Goal: Check status

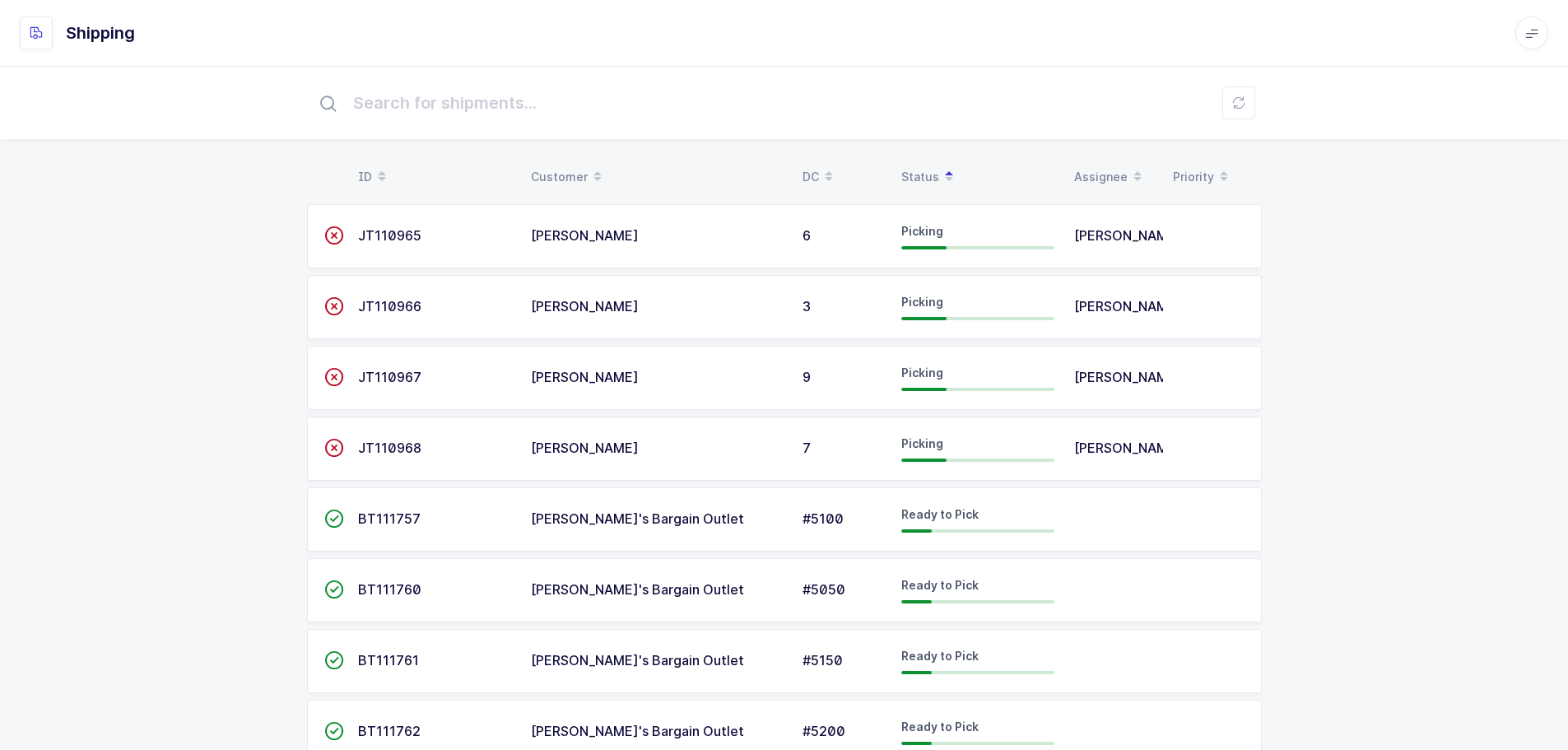
scroll to position [54, 0]
click at [931, 172] on div "Status" at bounding box center [978, 178] width 153 height 28
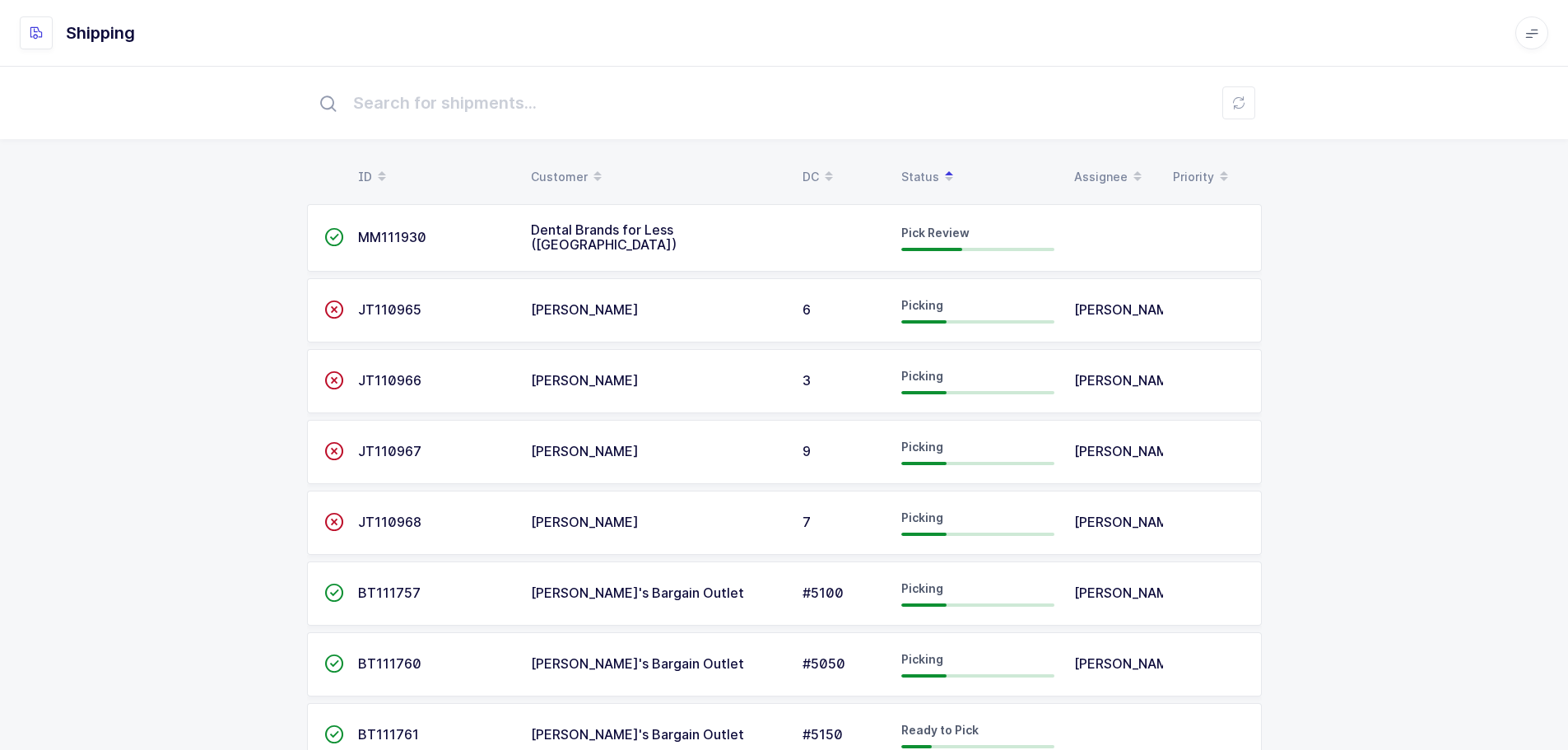
click at [601, 220] on td "Dental Brands for Less (Canada)" at bounding box center [657, 237] width 272 height 67
